Goal: Task Accomplishment & Management: Use online tool/utility

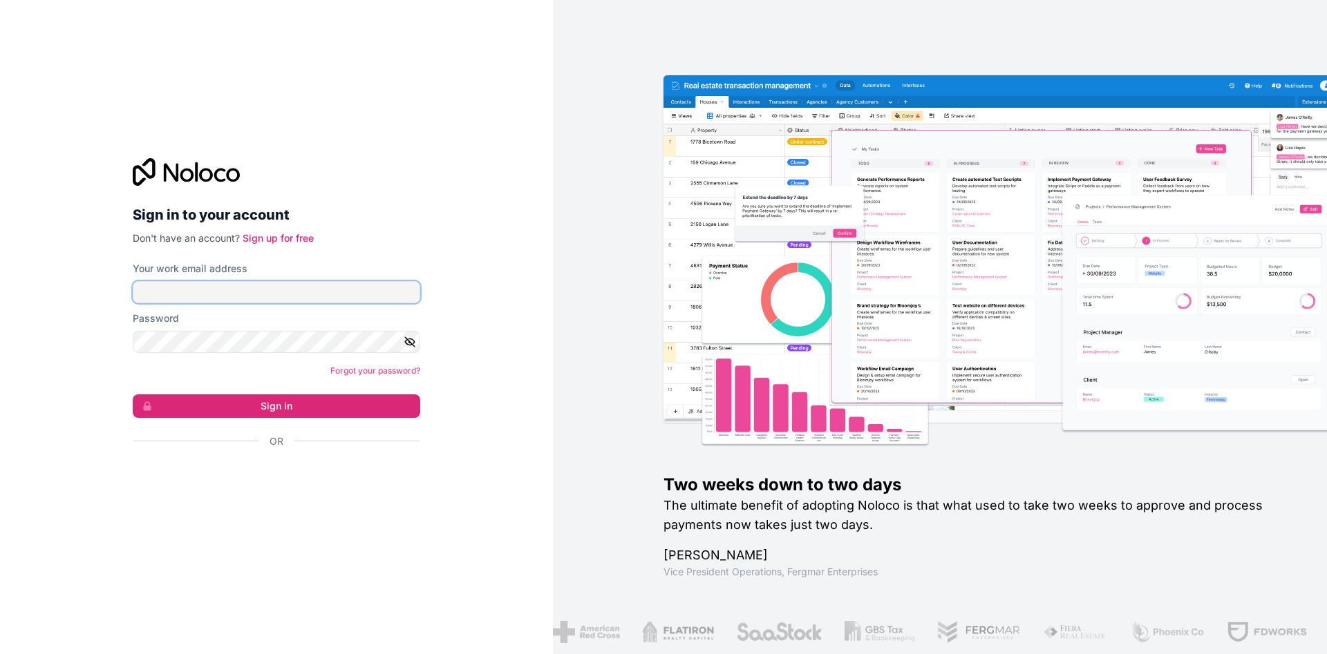
click at [295, 285] on input "Your work email address" at bounding box center [276, 292] width 287 height 22
type input "**********"
click at [283, 410] on button "Sign in" at bounding box center [276, 406] width 287 height 23
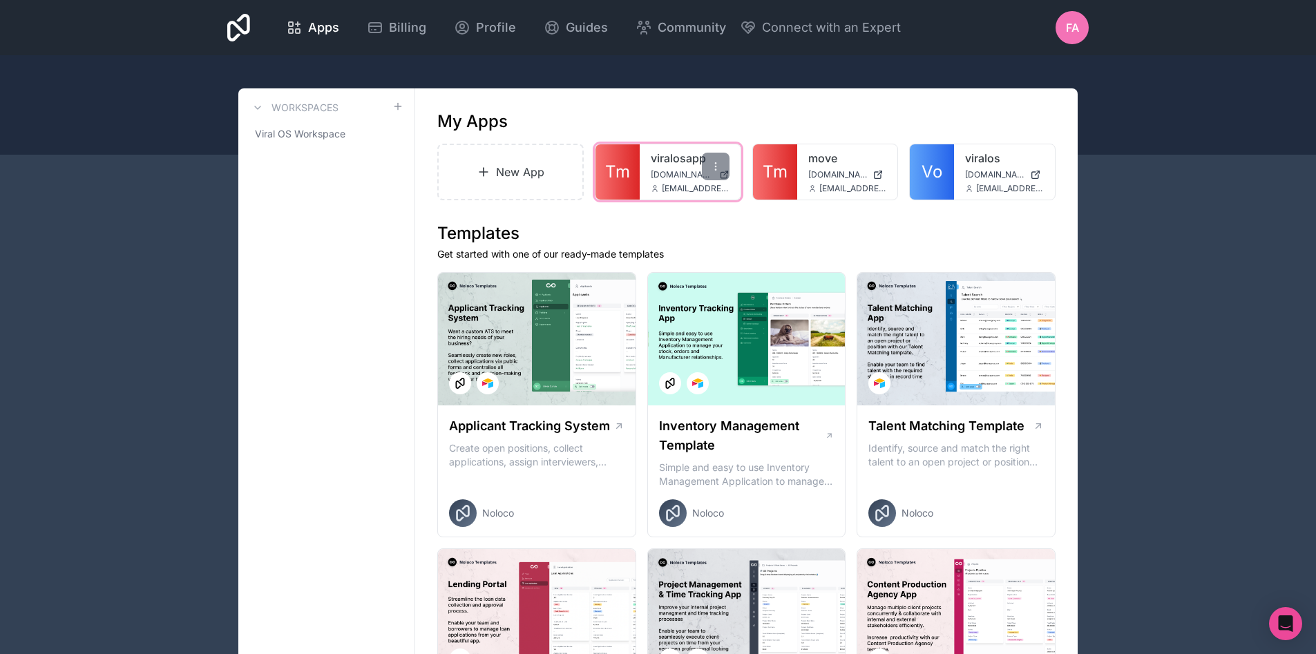
click at [630, 160] on link "Tm" at bounding box center [618, 171] width 44 height 55
click at [614, 168] on span "Tm" at bounding box center [617, 172] width 25 height 22
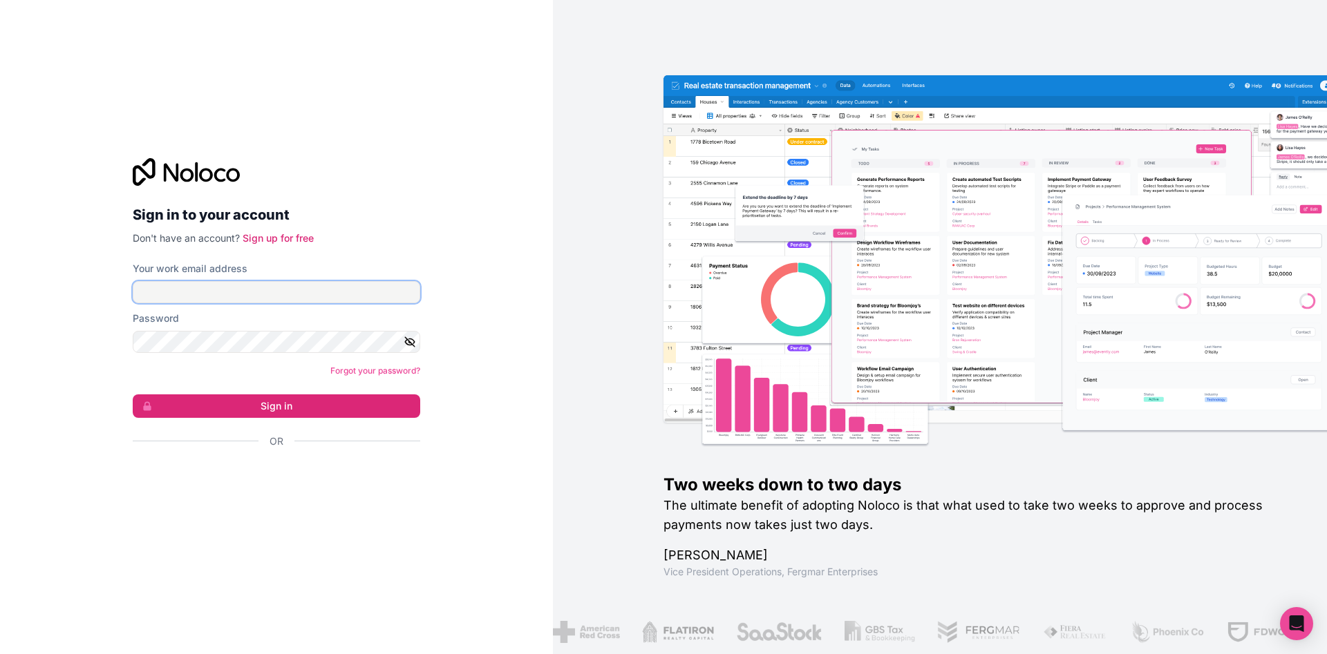
click at [271, 287] on input "Your work email address" at bounding box center [276, 292] width 287 height 22
type input "**********"
click at [267, 408] on button "Sign in" at bounding box center [276, 406] width 287 height 23
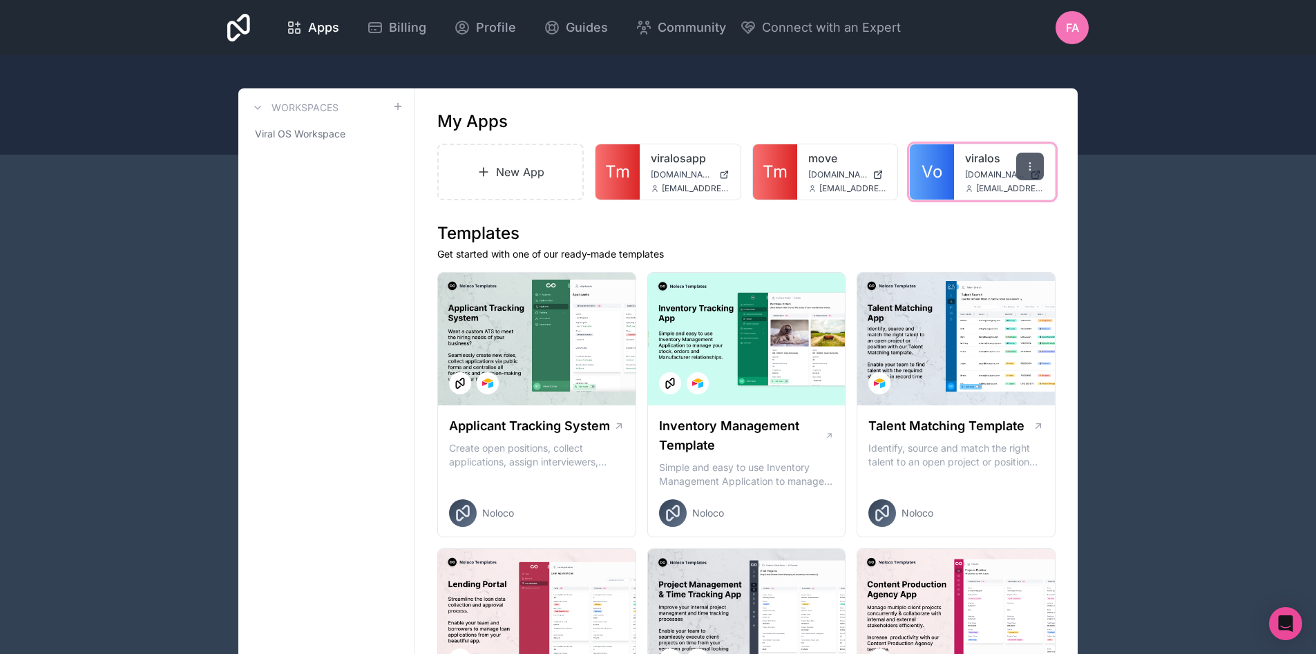
click at [1032, 167] on icon at bounding box center [1030, 166] width 11 height 11
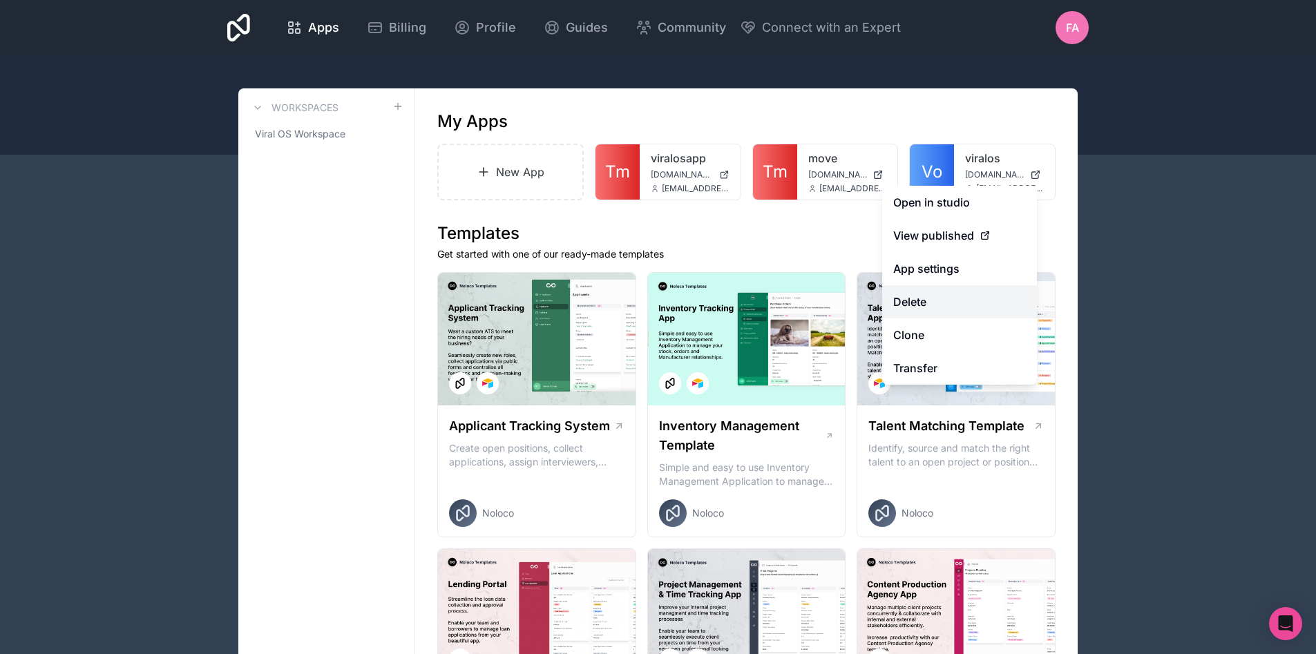
click at [934, 310] on button "Delete" at bounding box center [959, 301] width 155 height 33
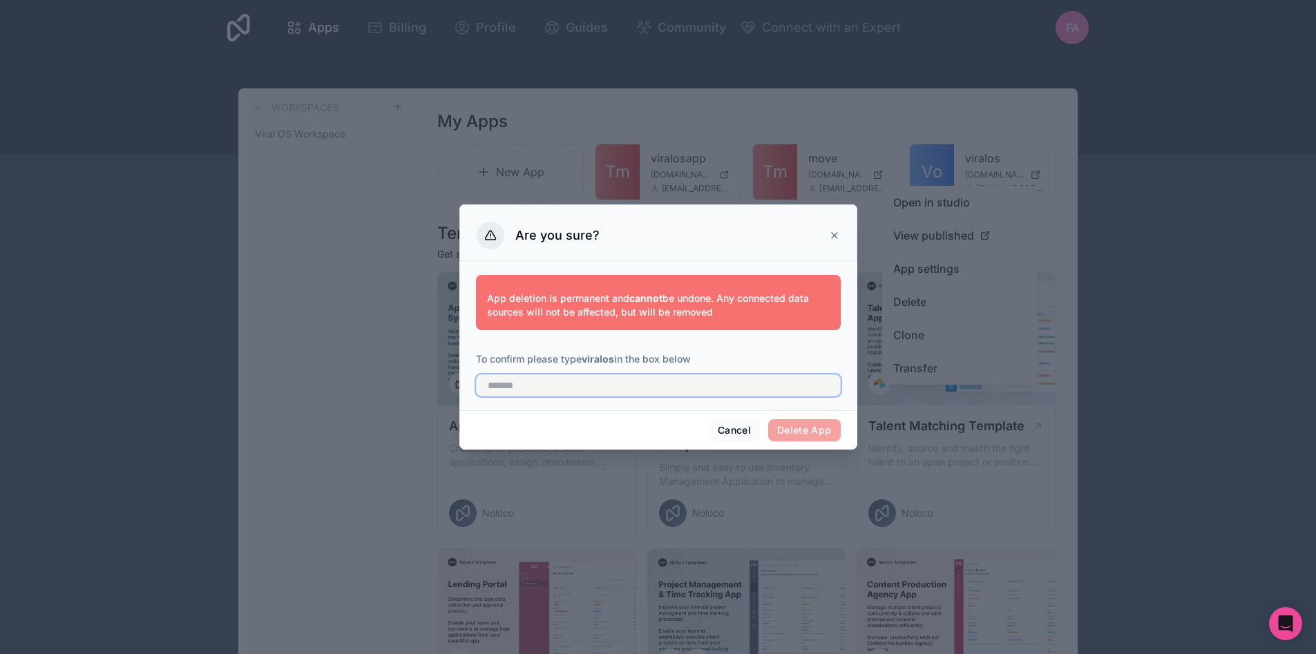
click at [552, 387] on input "text" at bounding box center [658, 386] width 365 height 22
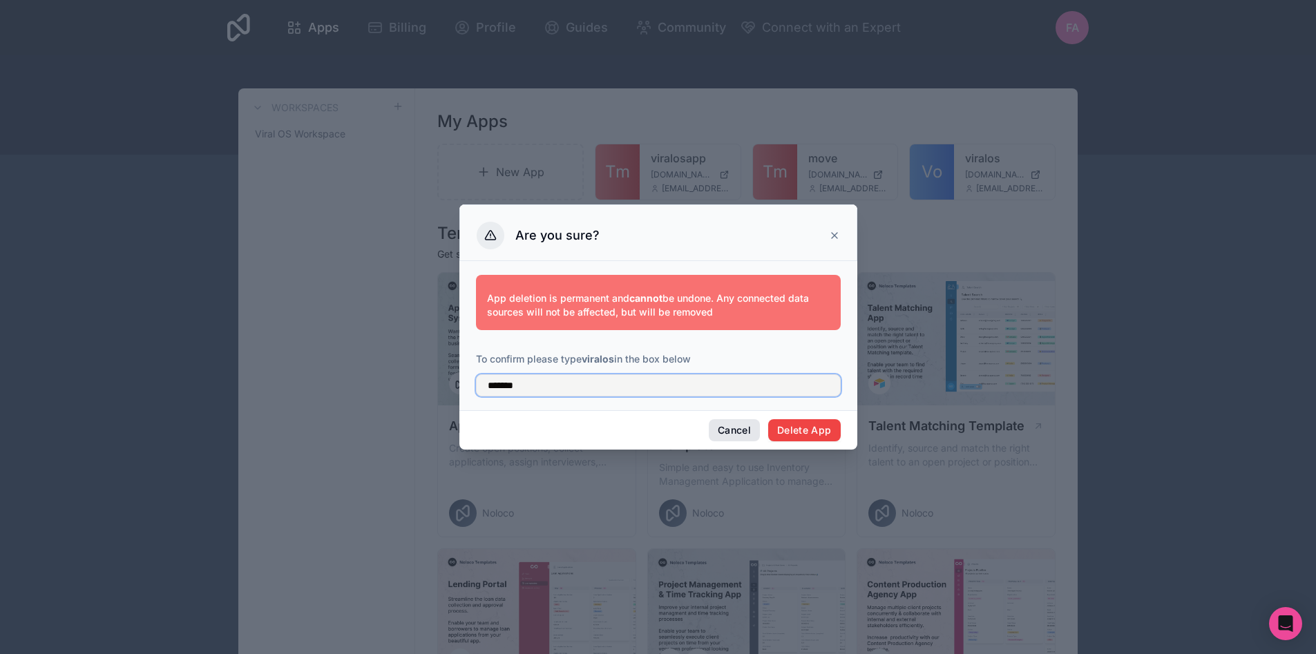
type input "*******"
click at [733, 432] on button "Cancel" at bounding box center [734, 430] width 51 height 22
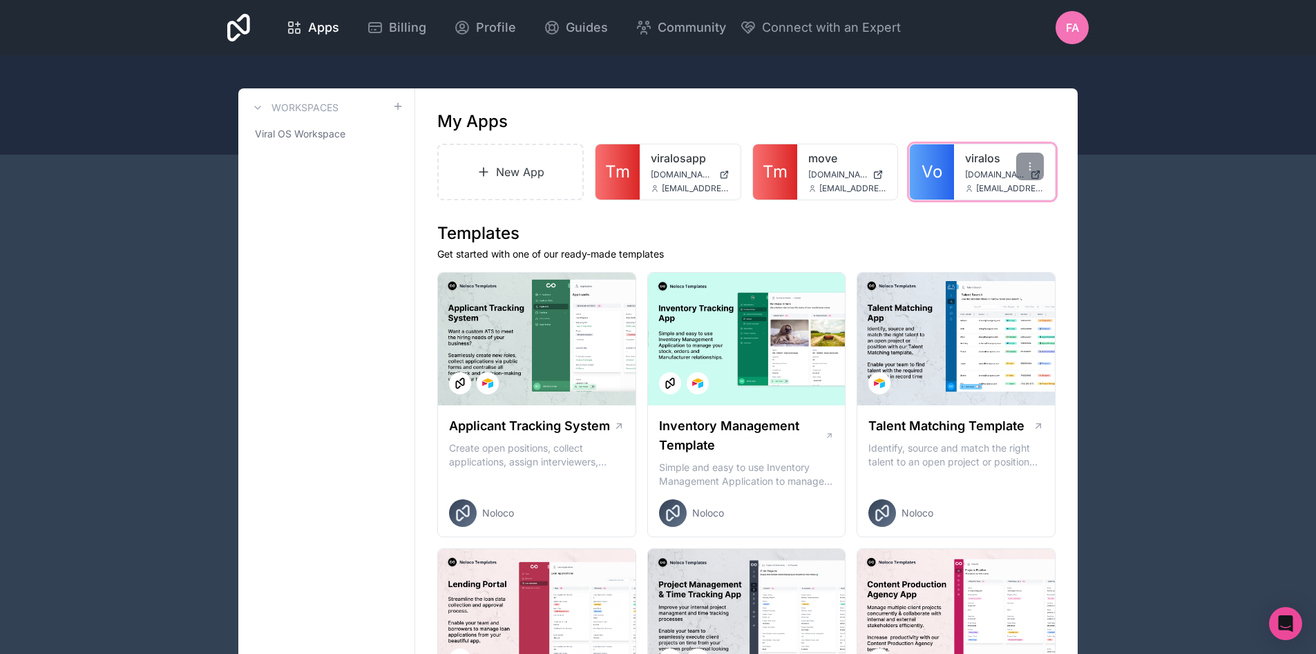
click at [941, 171] on span "Vo" at bounding box center [932, 172] width 21 height 22
click at [1026, 164] on icon at bounding box center [1030, 166] width 11 height 11
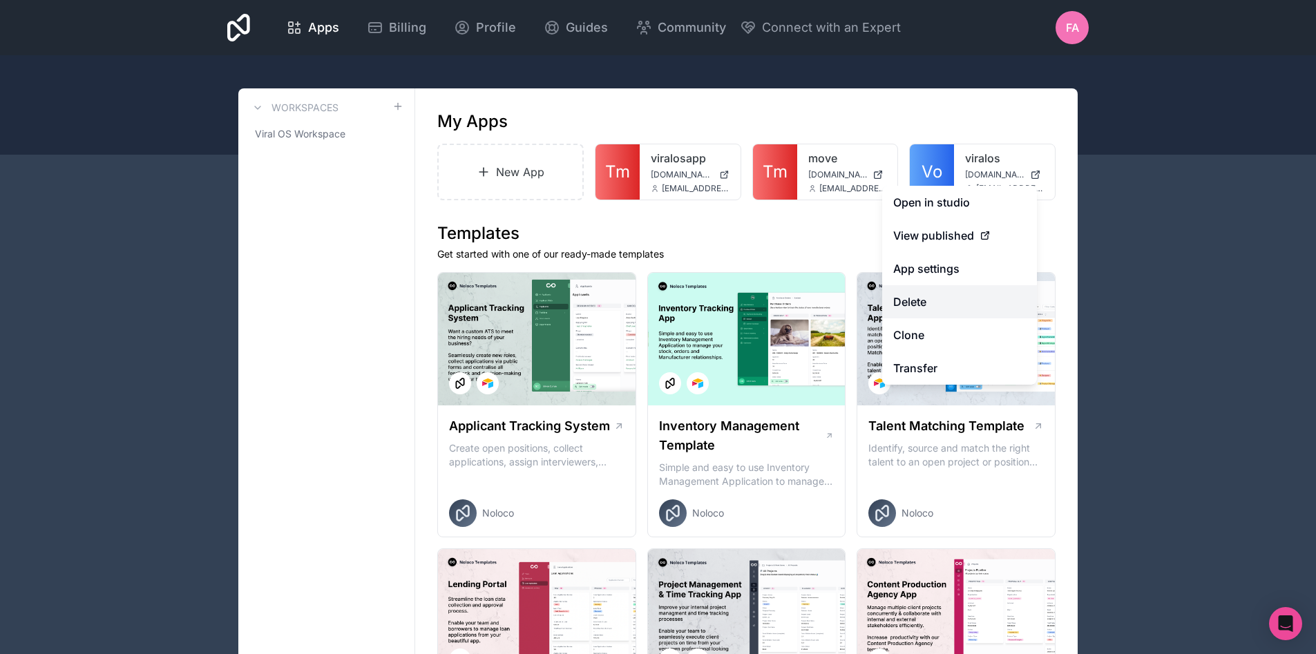
click at [927, 307] on button "Delete" at bounding box center [959, 301] width 155 height 33
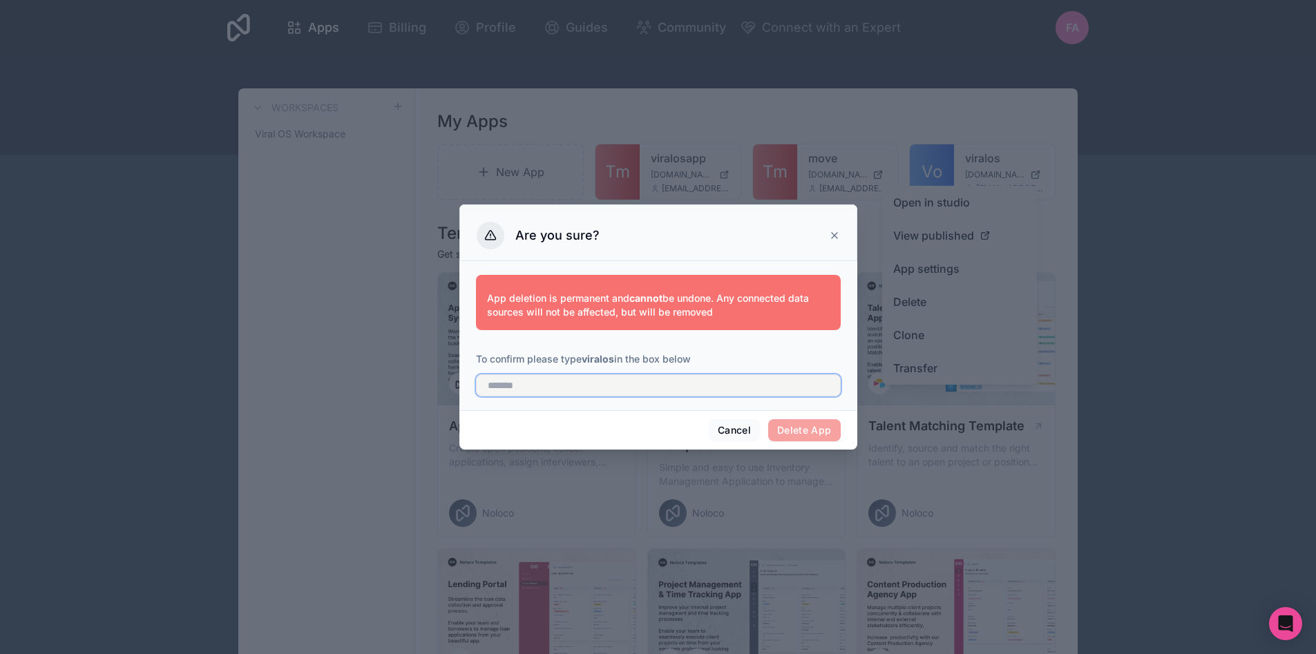
click at [624, 390] on input "text" at bounding box center [658, 386] width 365 height 22
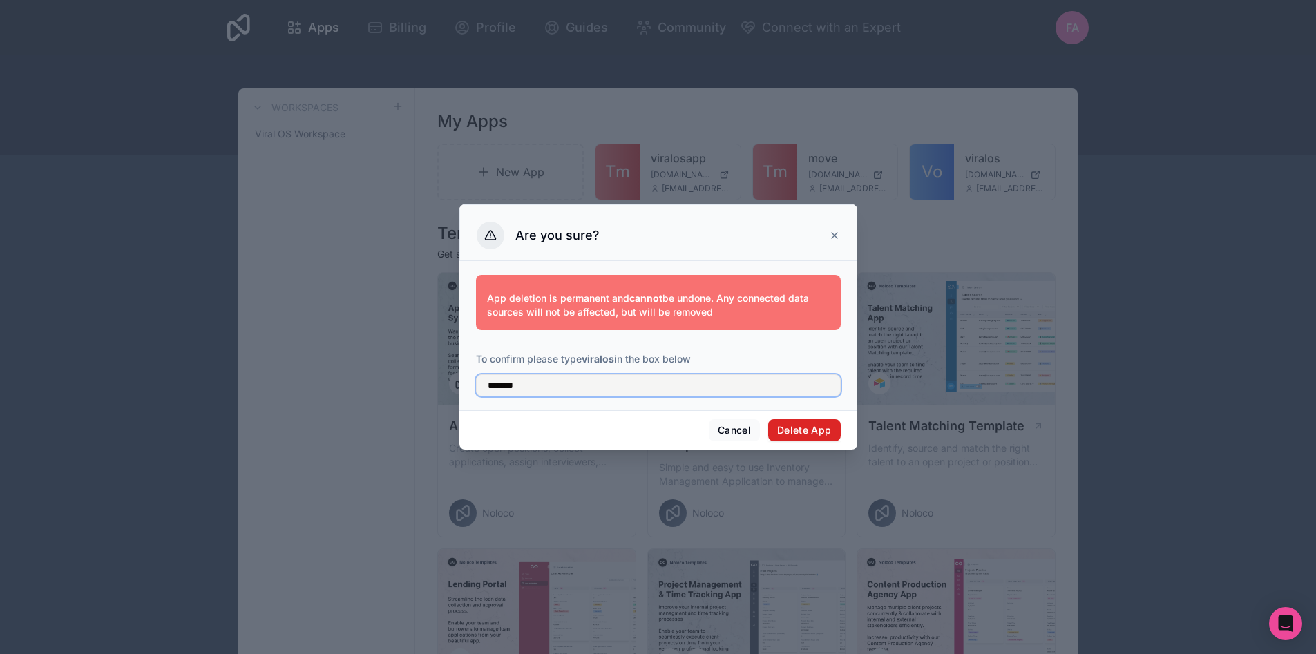
type input "*******"
click at [806, 431] on button "Delete App" at bounding box center [804, 430] width 73 height 22
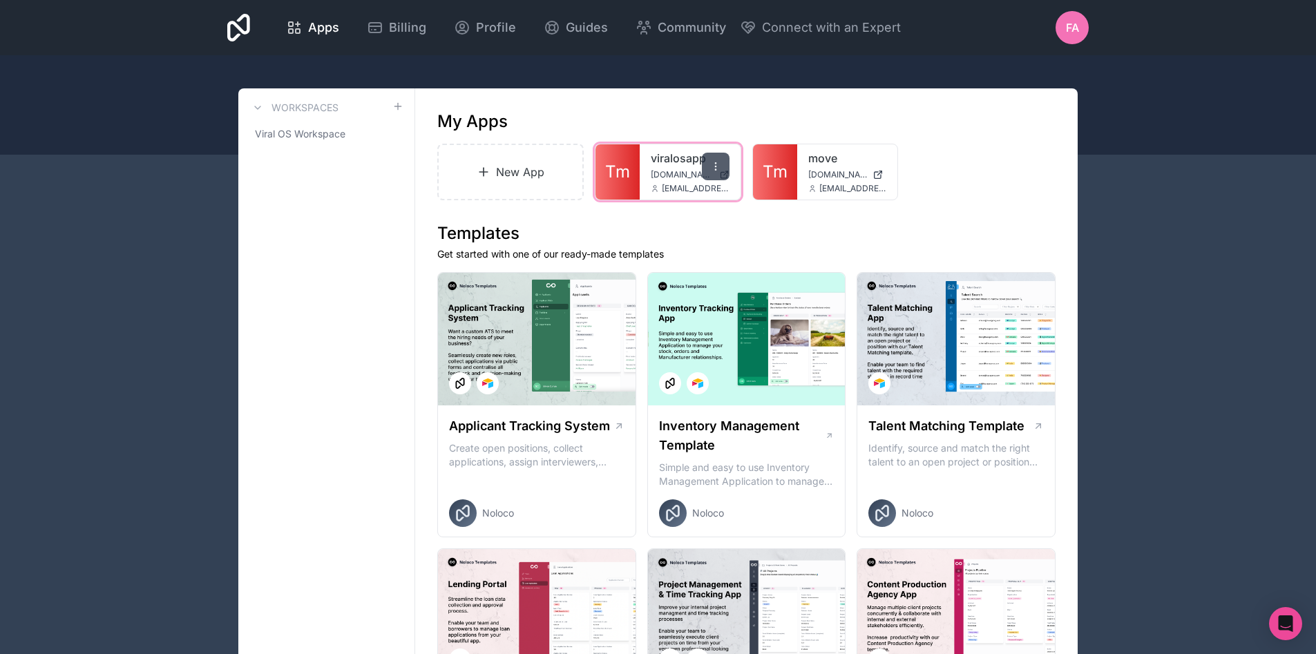
click at [710, 158] on div at bounding box center [716, 167] width 28 height 28
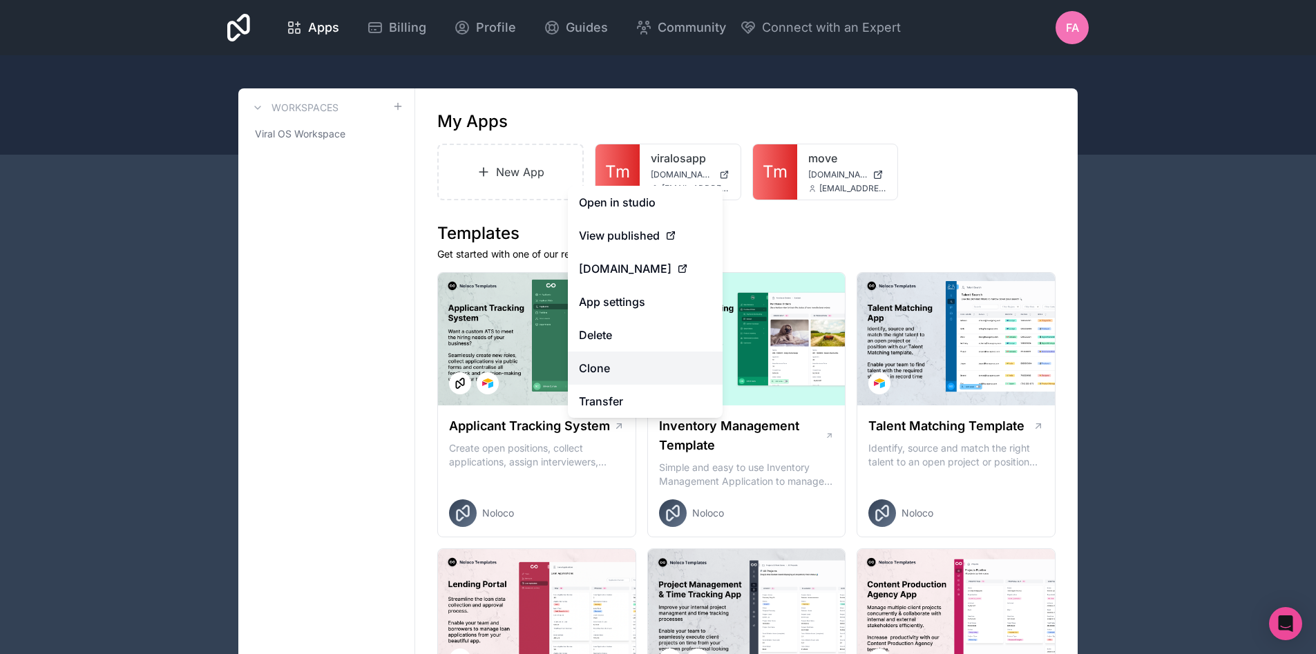
click at [623, 370] on link "Clone" at bounding box center [645, 368] width 155 height 33
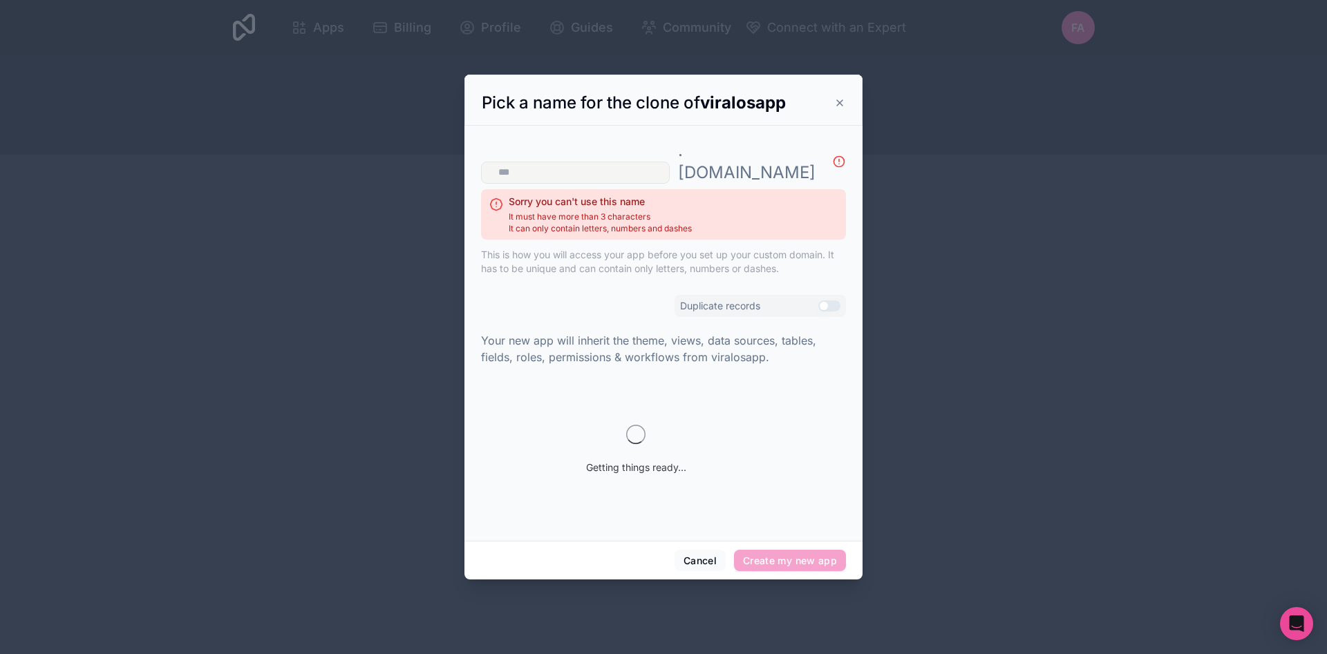
click at [623, 162] on input "text" at bounding box center [575, 173] width 189 height 22
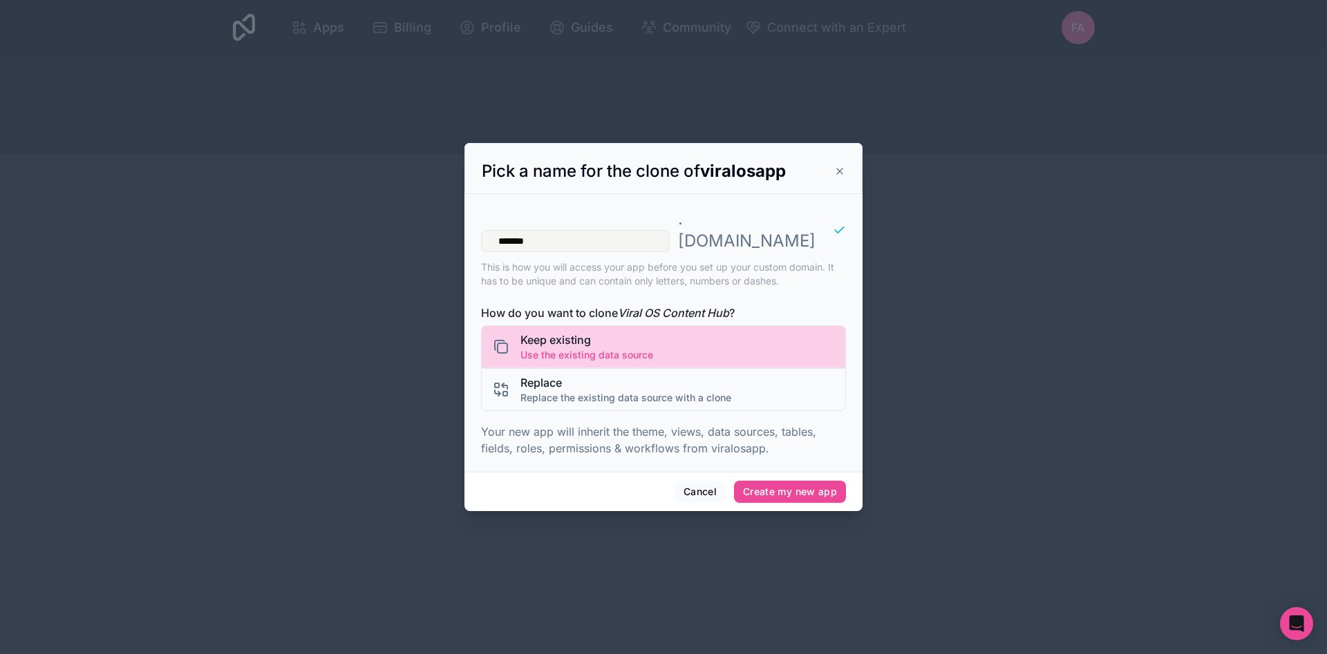
type input "*******"
click at [669, 331] on div "Keep existing Use the existing data source" at bounding box center [663, 346] width 365 height 43
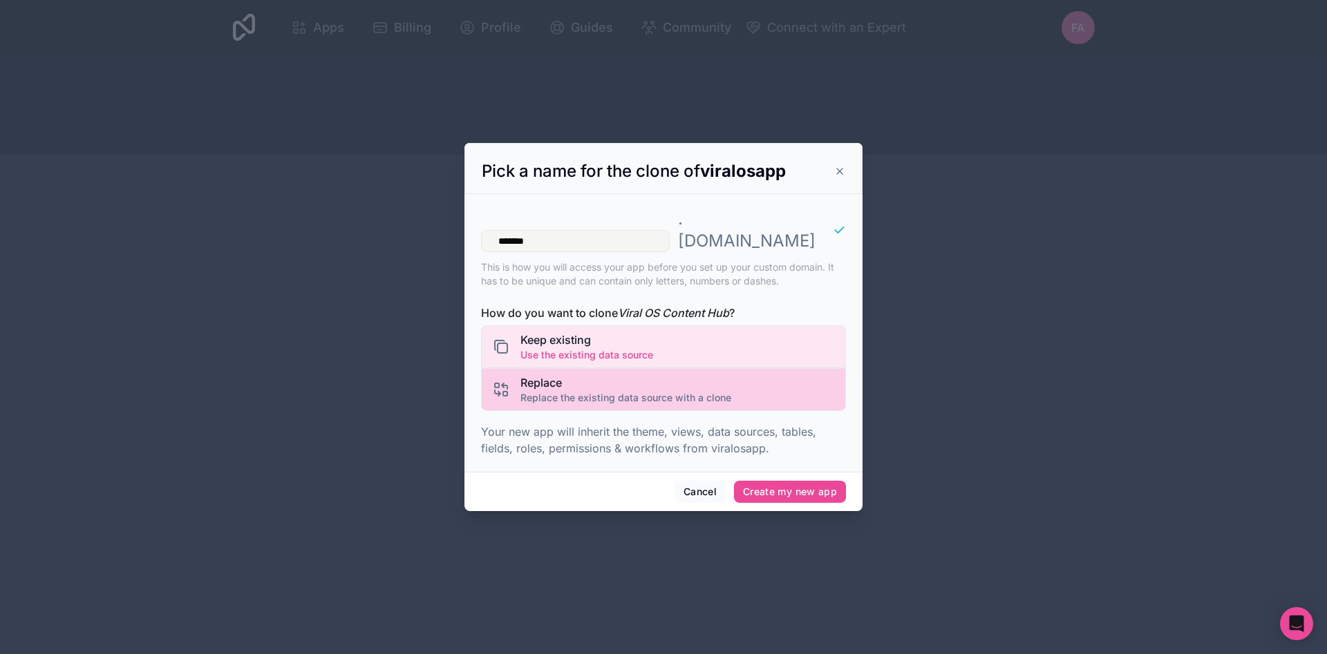
click at [593, 391] on span "Replace the existing data source with a clone" at bounding box center [625, 398] width 211 height 14
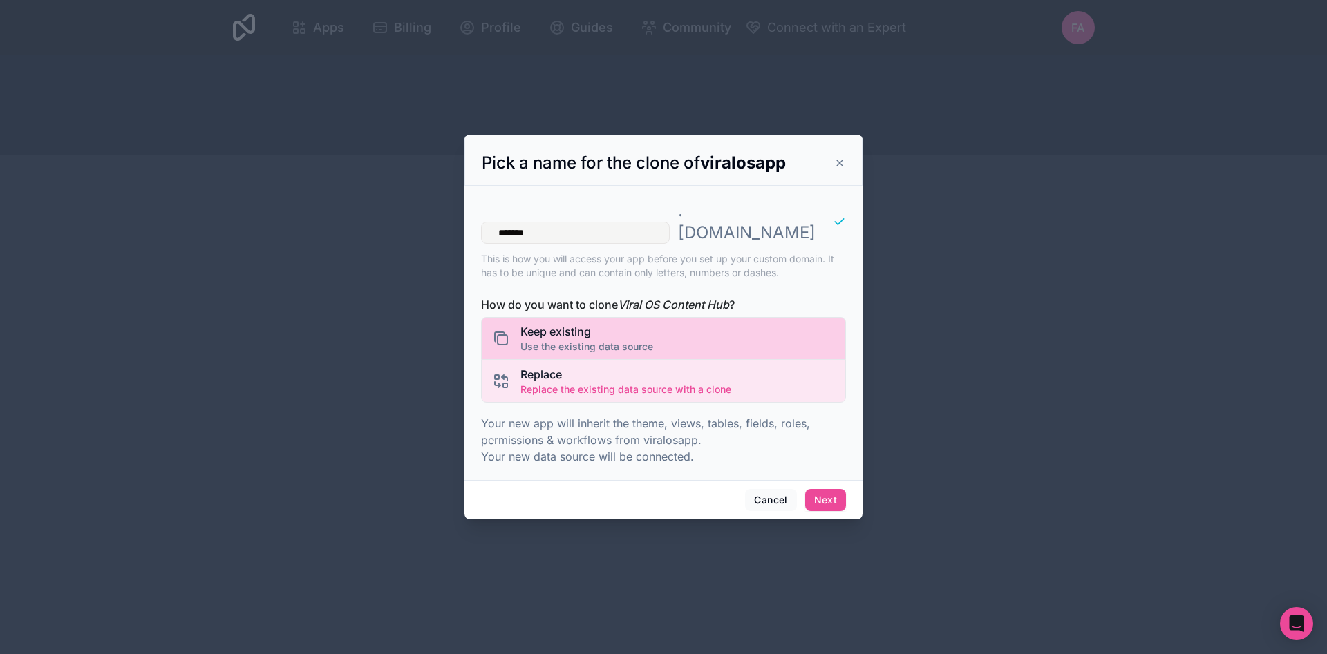
click at [680, 319] on div "Keep existing Use the existing data source" at bounding box center [663, 338] width 365 height 43
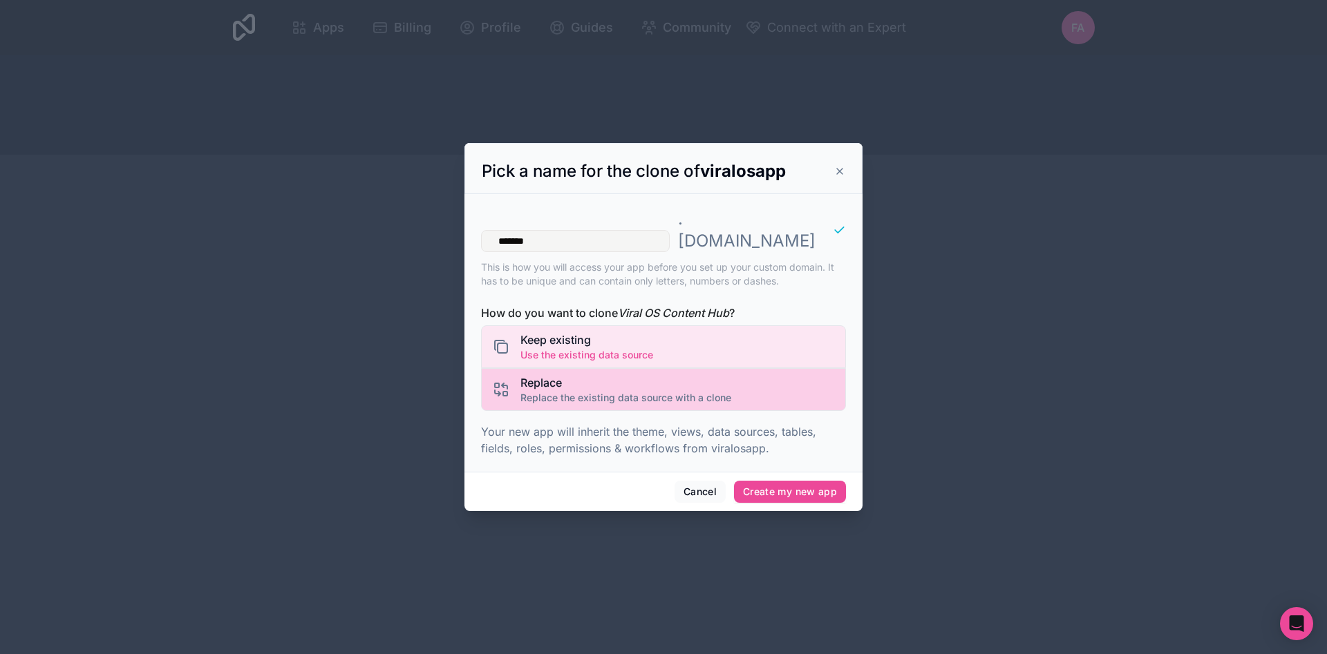
click at [671, 368] on div "Replace Replace the existing data source with a clone" at bounding box center [663, 389] width 365 height 43
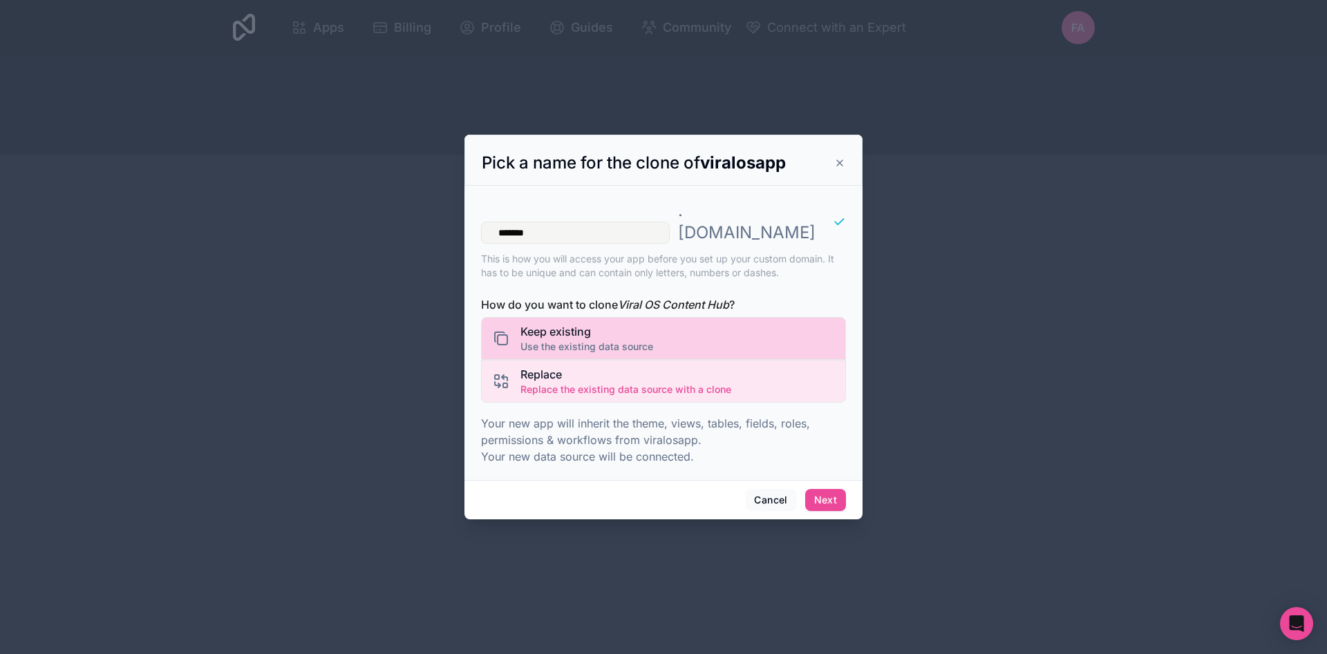
click at [675, 322] on div "Keep existing Use the existing data source" at bounding box center [663, 338] width 365 height 43
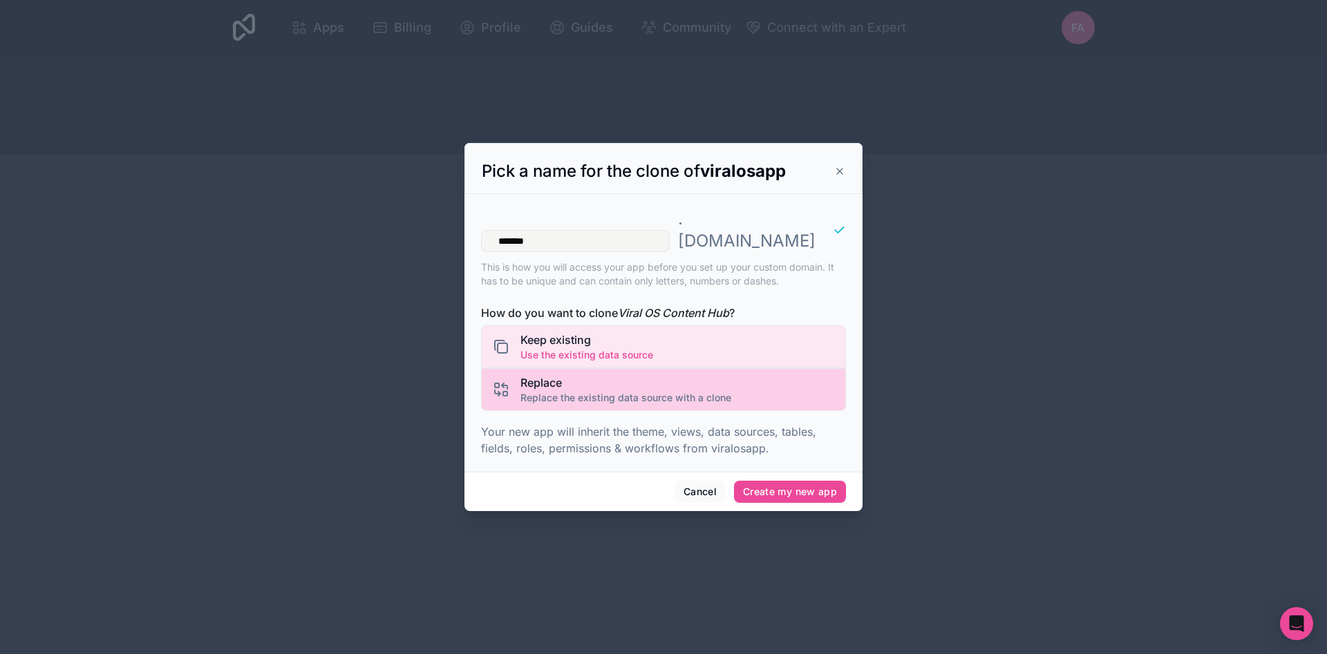
click at [641, 375] on span "Replace" at bounding box center [625, 383] width 211 height 17
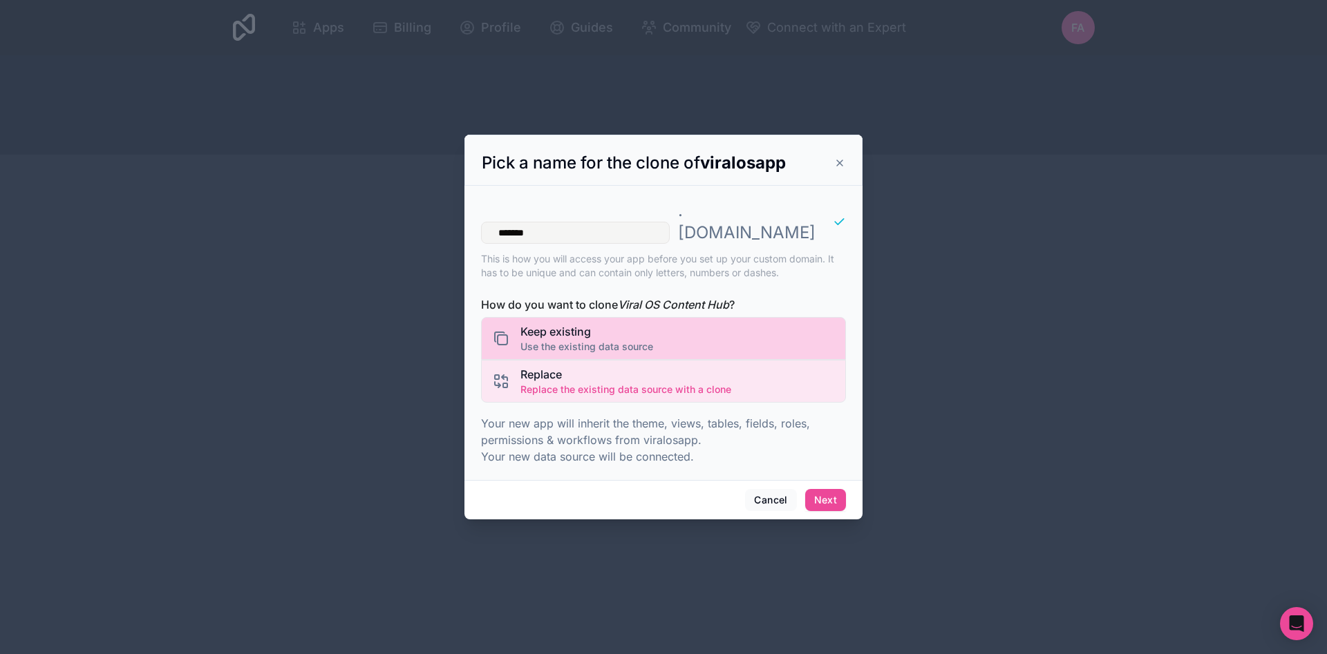
click at [662, 326] on div "Keep existing Use the existing data source" at bounding box center [663, 338] width 365 height 43
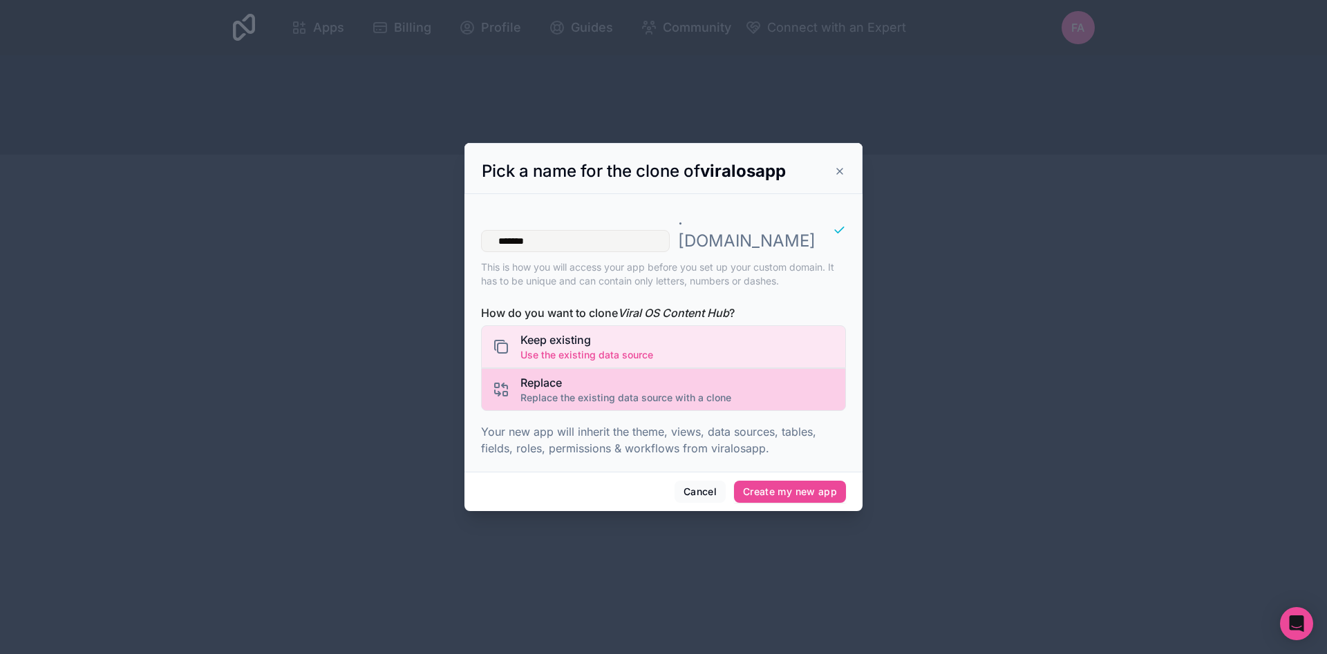
click at [674, 368] on div "Replace Replace the existing data source with a clone" at bounding box center [663, 389] width 365 height 43
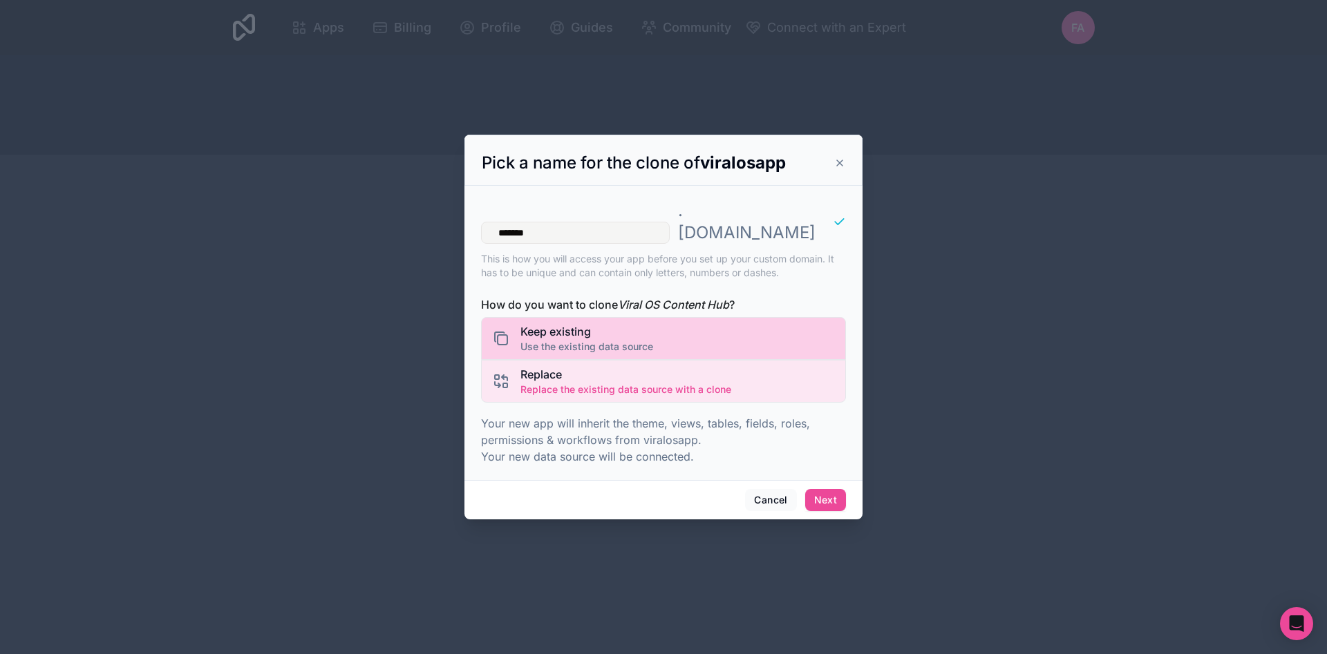
click at [675, 323] on div "Keep existing Use the existing data source" at bounding box center [663, 338] width 365 height 43
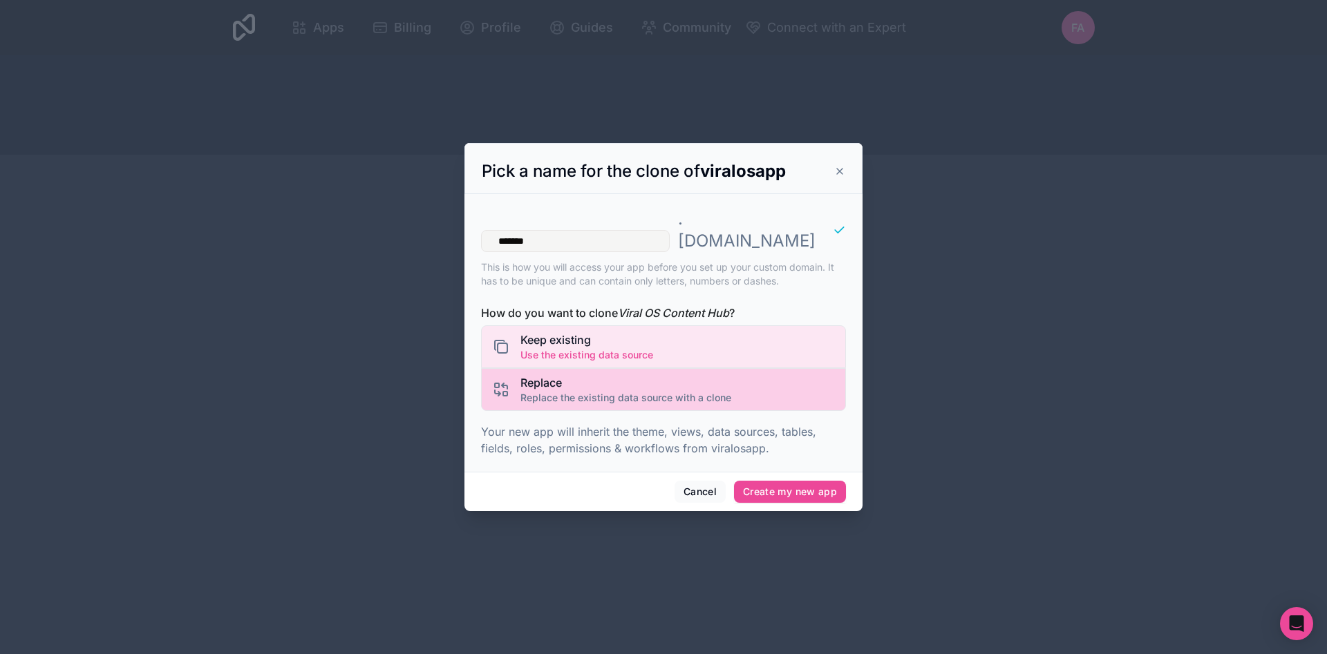
click at [734, 372] on div "Replace Replace the existing data source with a clone" at bounding box center [663, 389] width 365 height 43
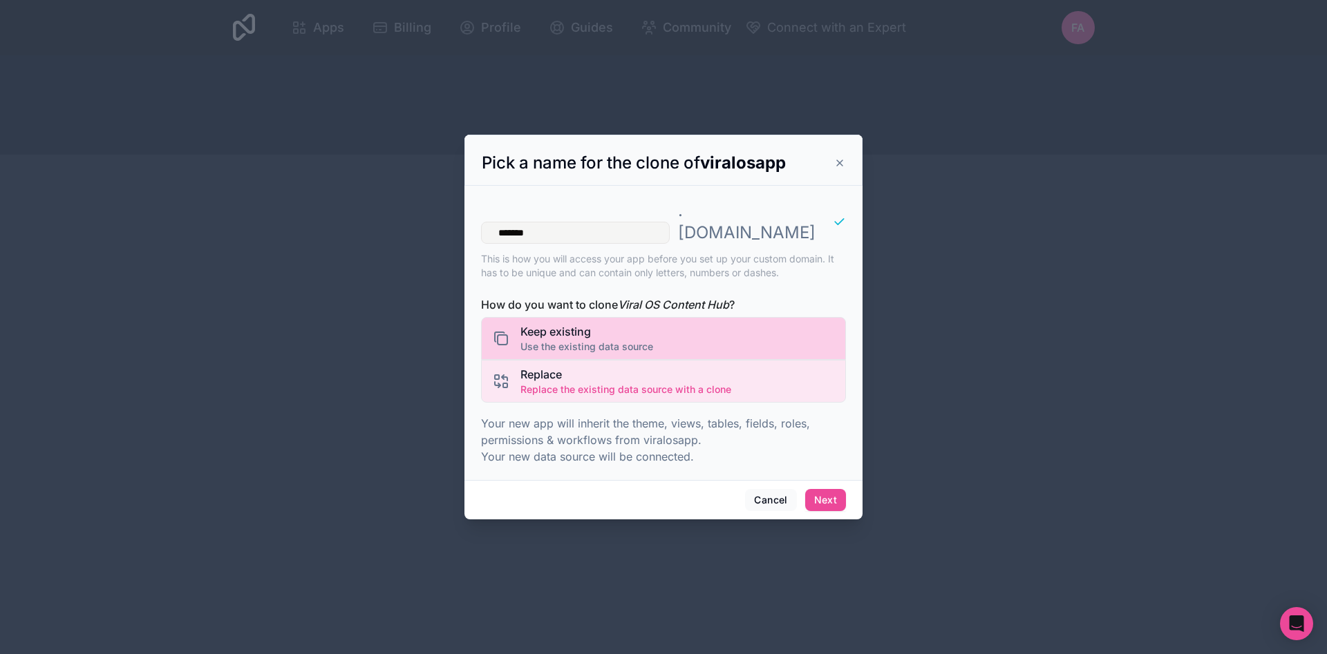
click at [701, 332] on div "Keep existing Use the existing data source" at bounding box center [663, 338] width 365 height 43
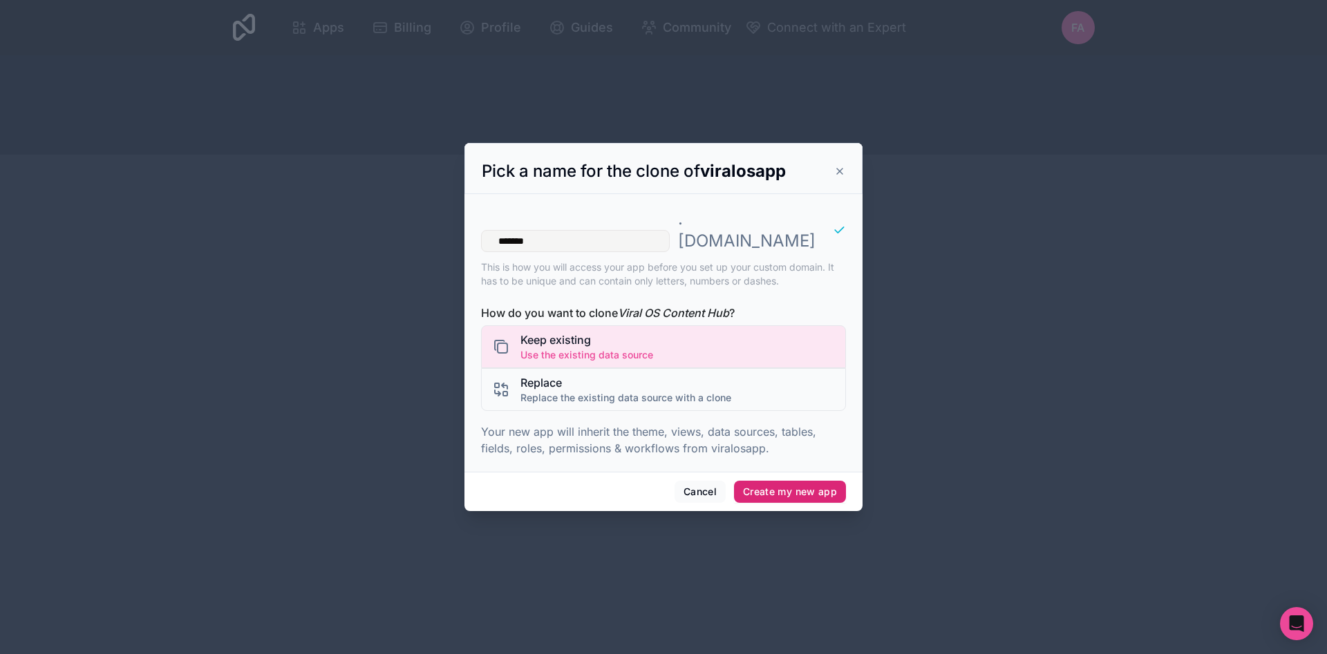
click at [805, 482] on button "Create my new app" at bounding box center [790, 492] width 112 height 22
